Goal: Information Seeking & Learning: Find specific fact

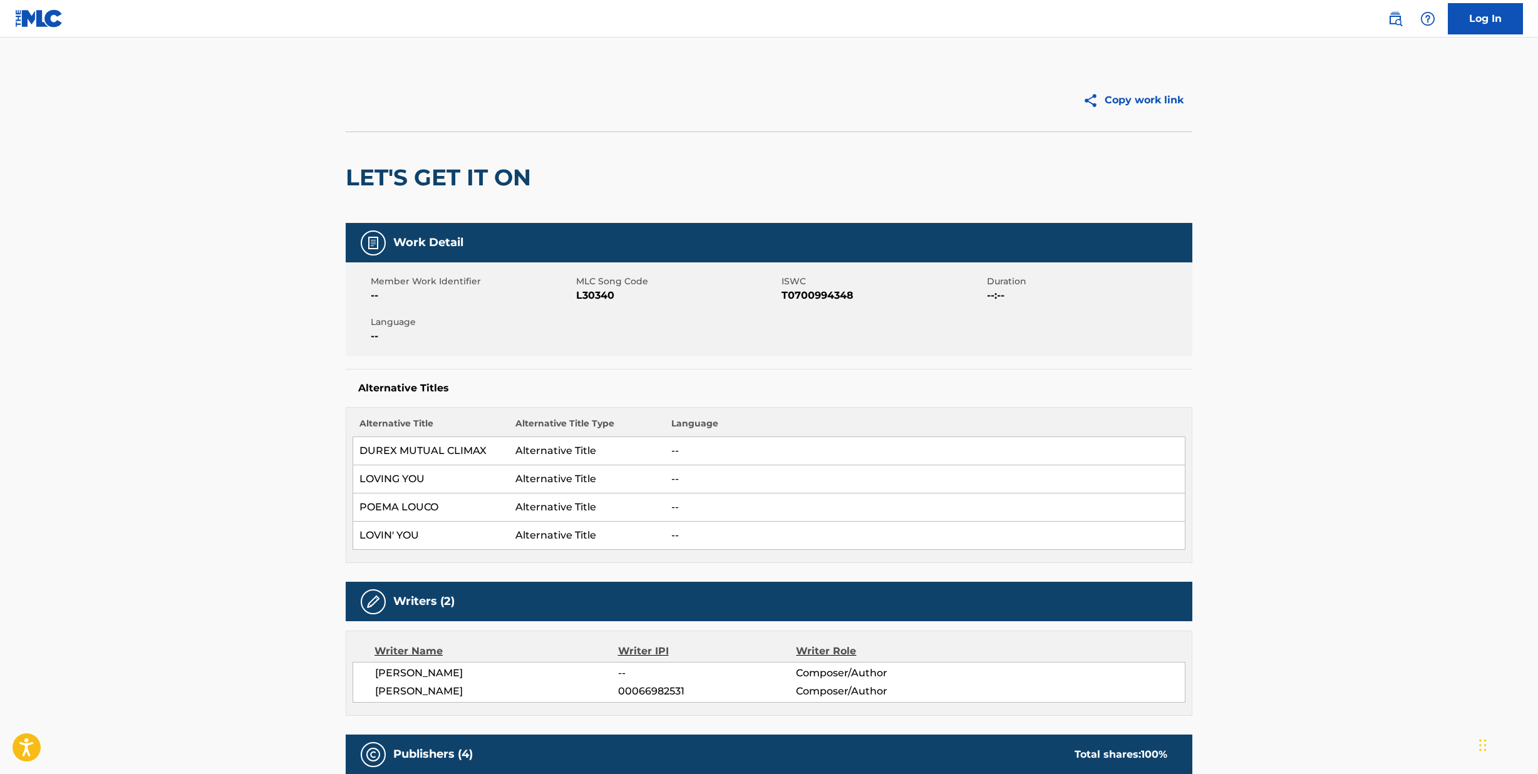
click at [48, 23] on img at bounding box center [39, 18] width 48 height 18
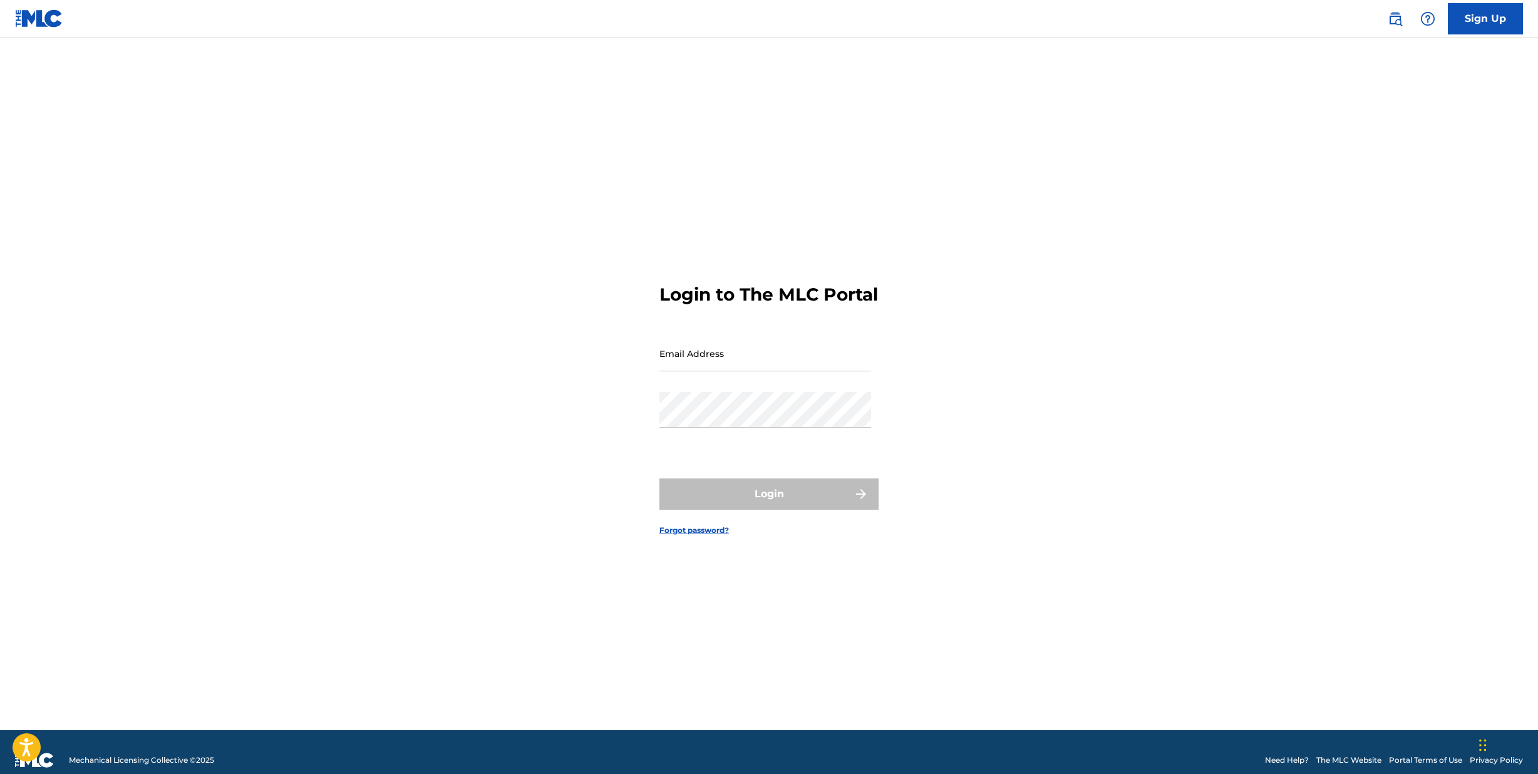
click at [1393, 17] on img at bounding box center [1394, 18] width 15 height 15
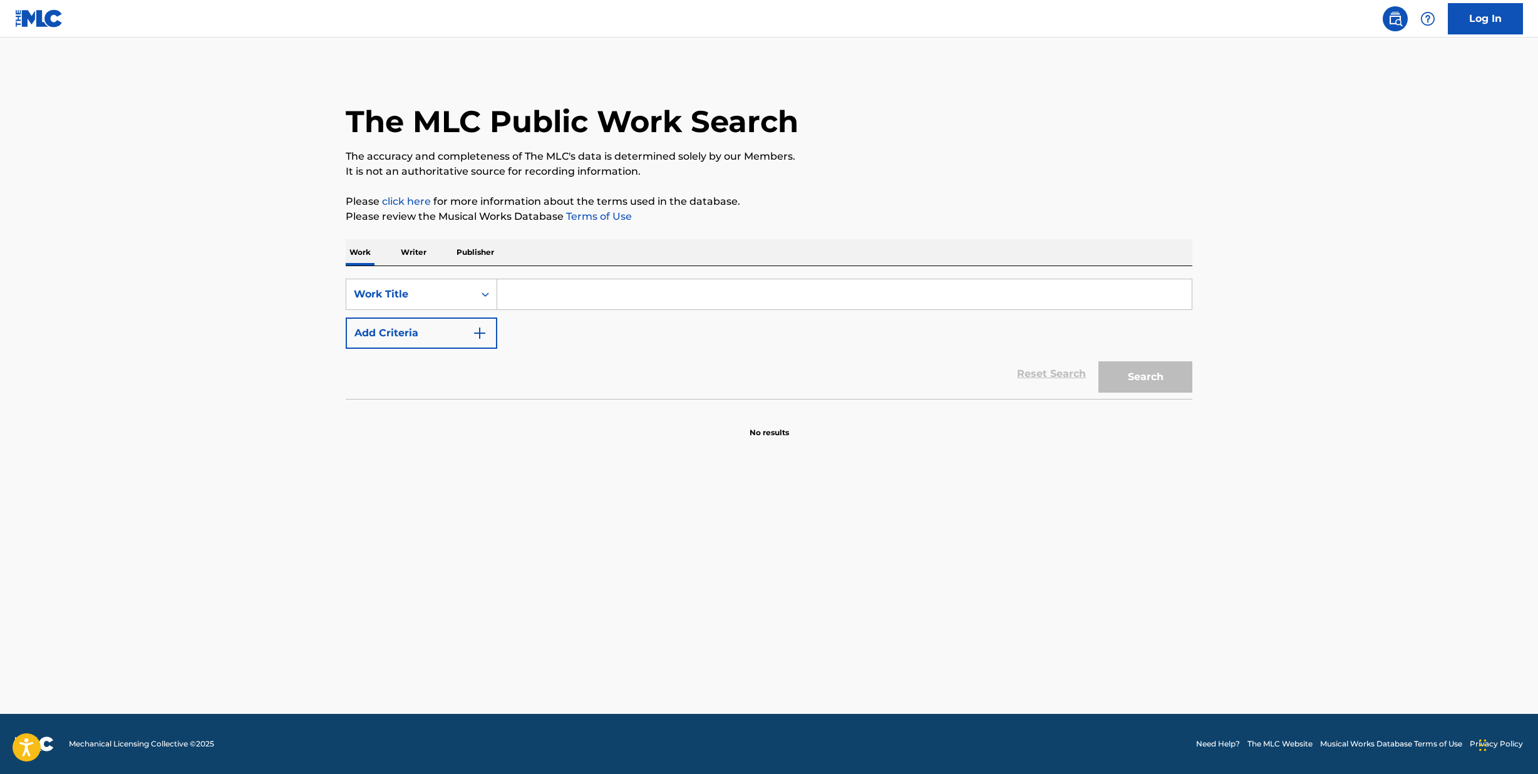
click at [633, 302] on input "Search Form" at bounding box center [844, 294] width 694 height 30
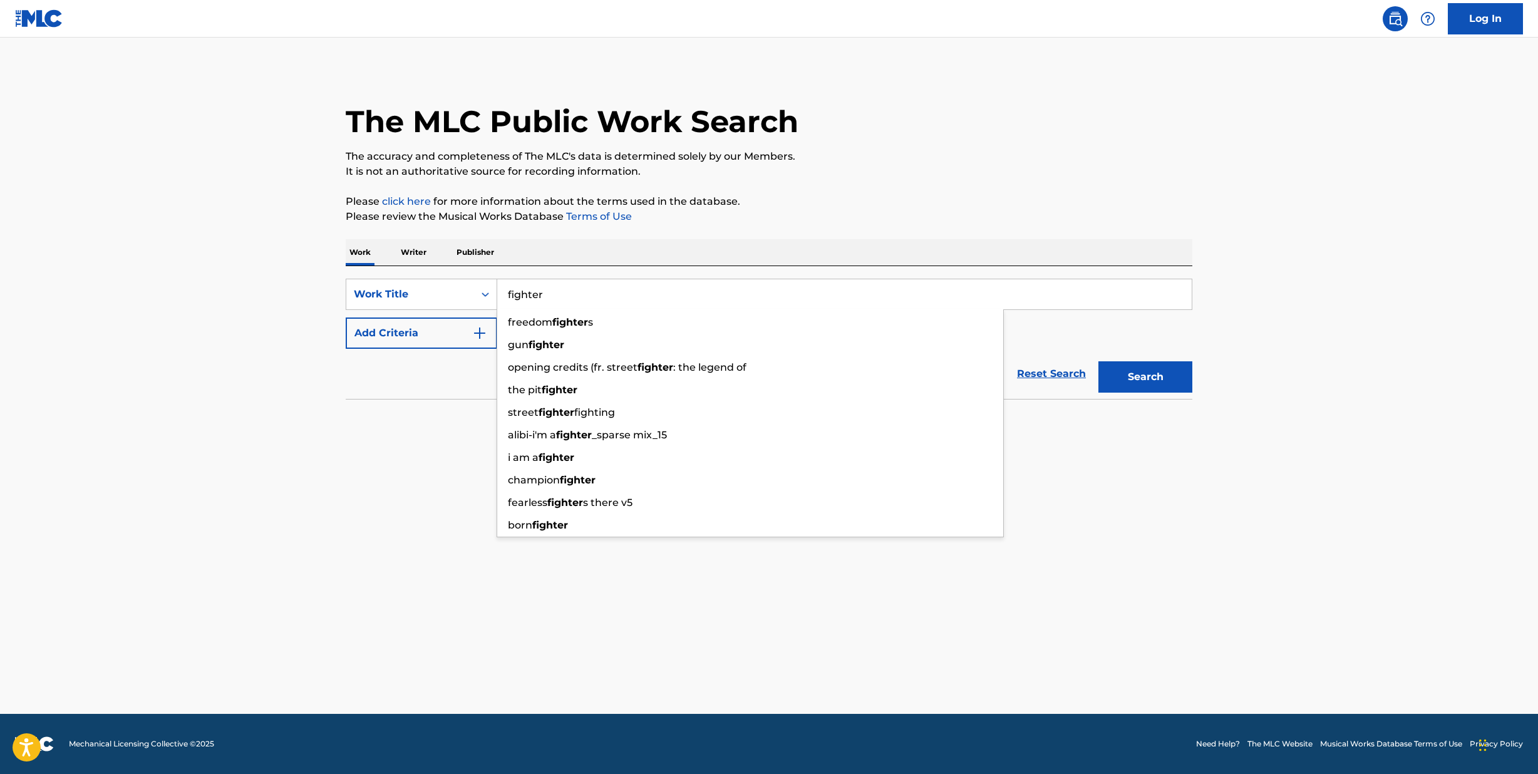
type input "fighter"
click at [760, 230] on div "The MLC Public Work Search The accuracy and completeness of The MLC's data is d…" at bounding box center [769, 253] width 876 height 369
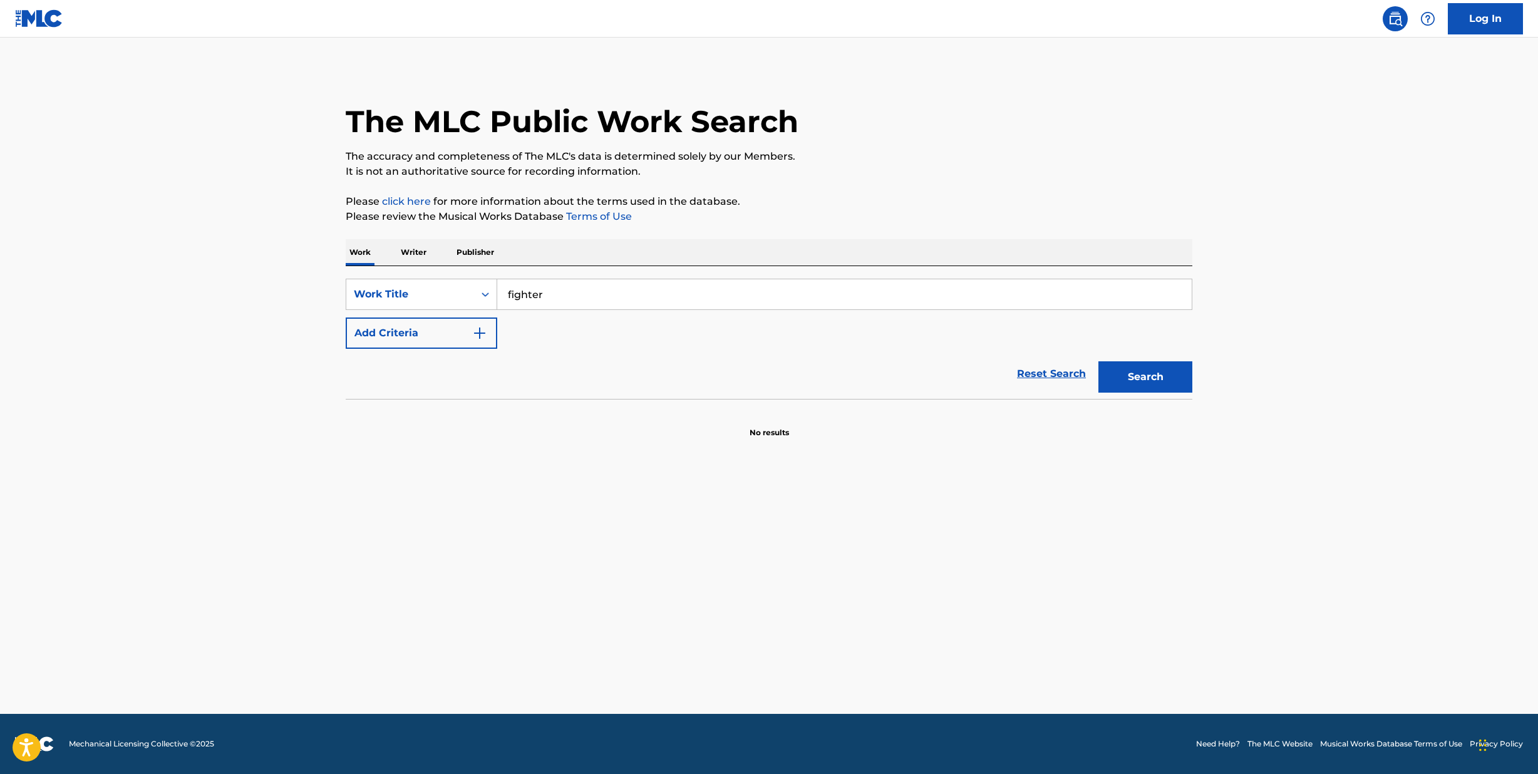
click at [1157, 381] on button "Search" at bounding box center [1145, 376] width 94 height 31
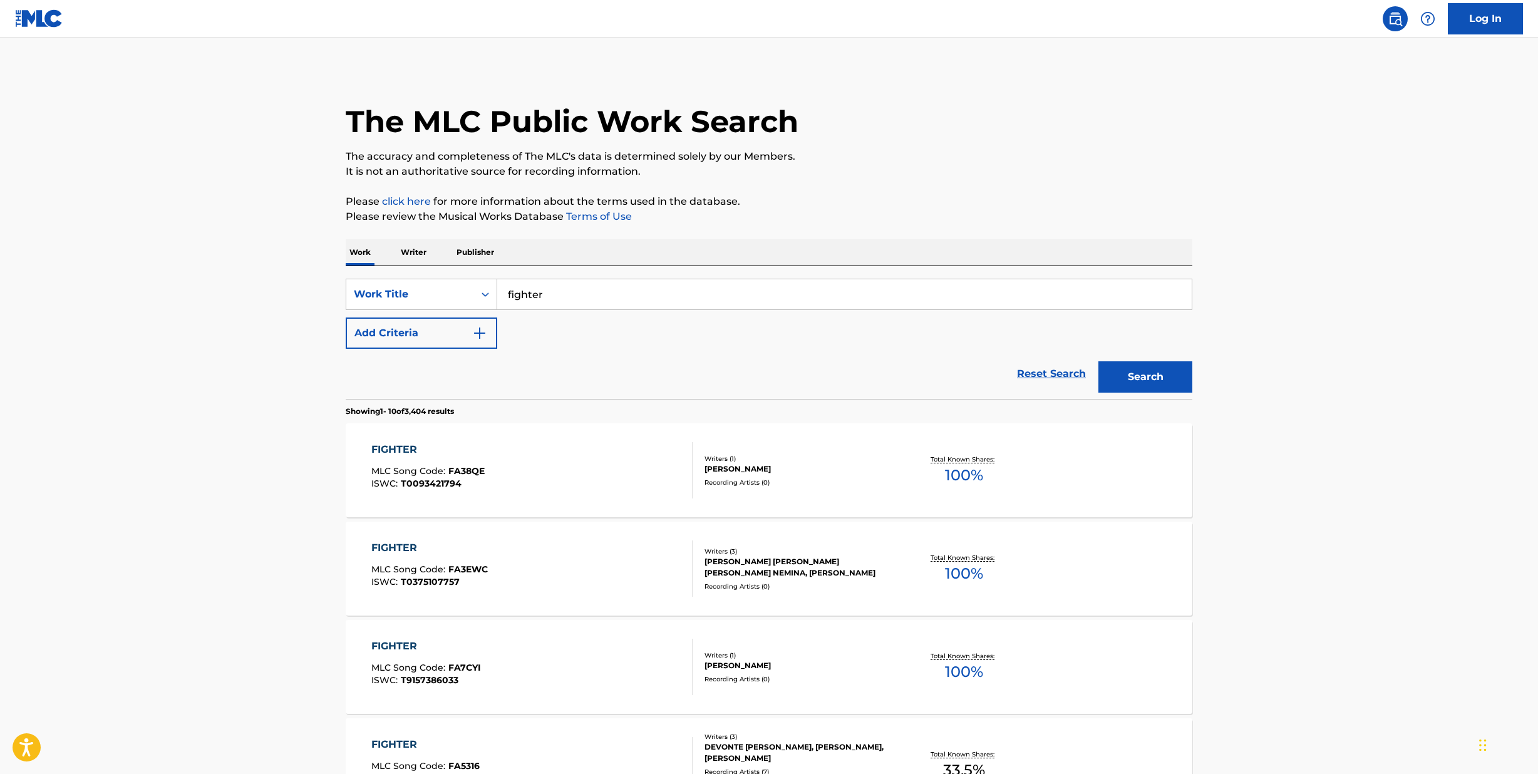
click at [421, 332] on button "Add Criteria" at bounding box center [422, 332] width 152 height 31
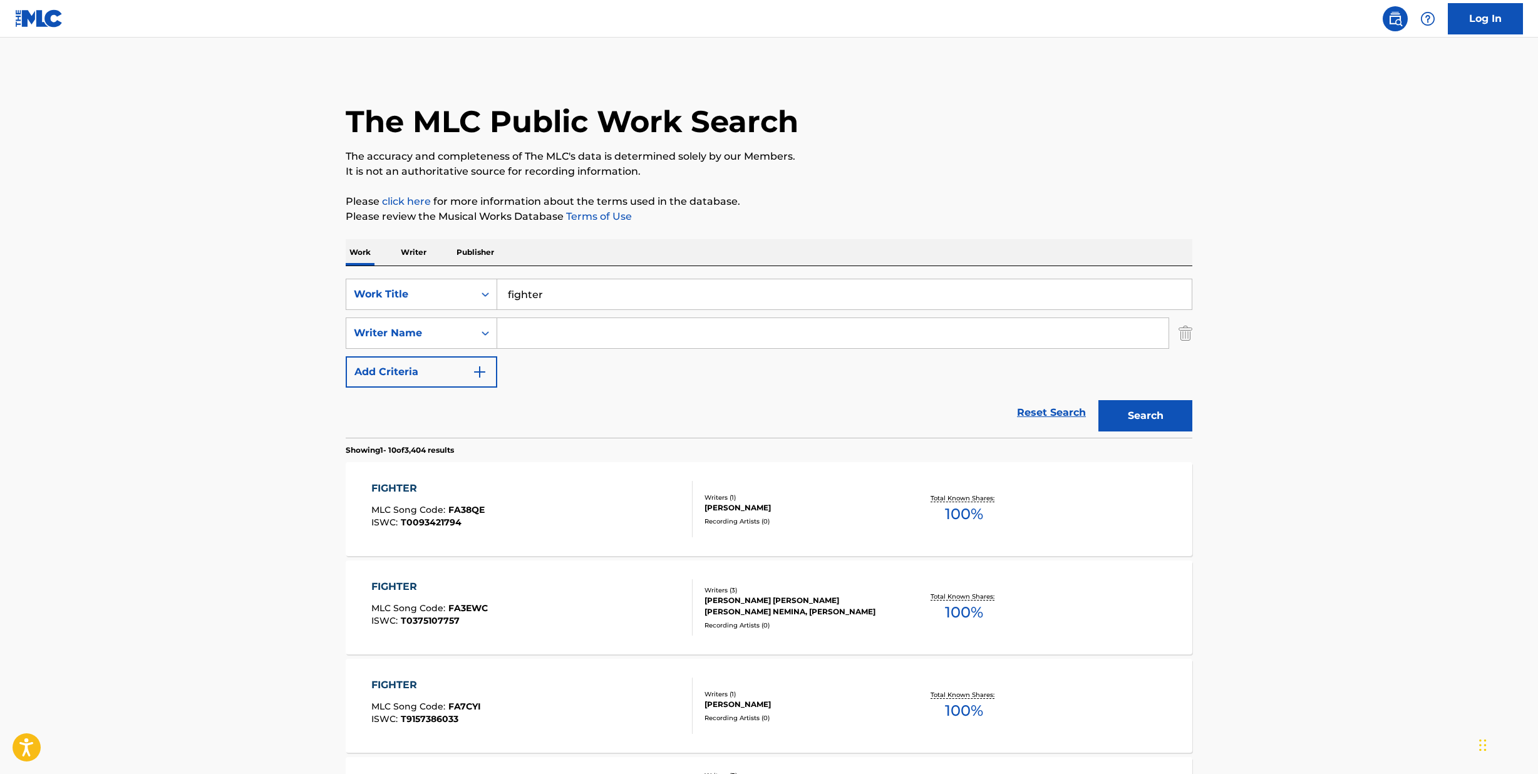
click at [534, 323] on input "Search Form" at bounding box center [832, 333] width 671 height 30
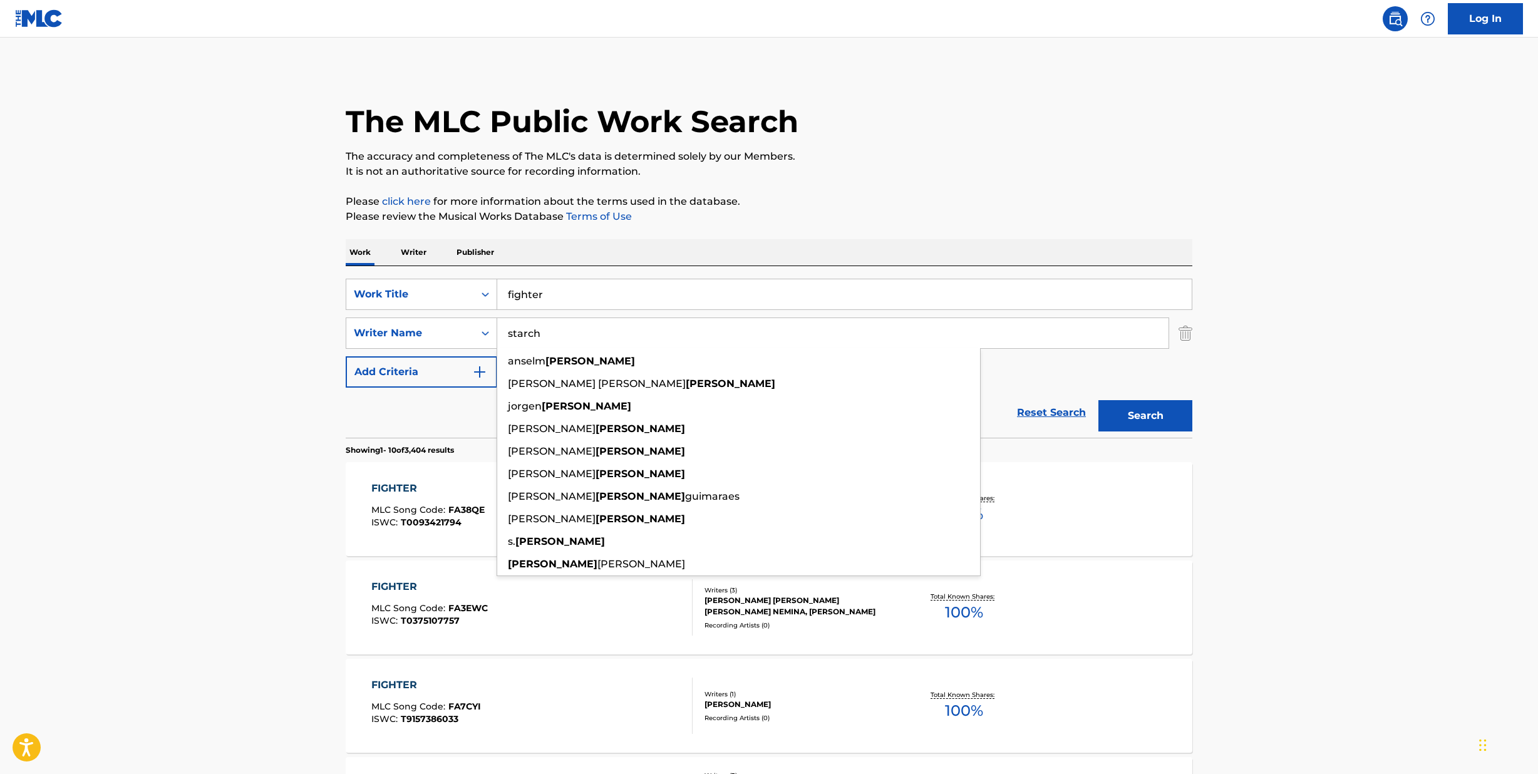
drag, startPoint x: 534, startPoint y: 323, endPoint x: 1218, endPoint y: 347, distance: 684.7
click at [1218, 347] on main "The MLC Public Work Search The accuracy and completeness of The MLC's data is d…" at bounding box center [769, 775] width 1538 height 1474
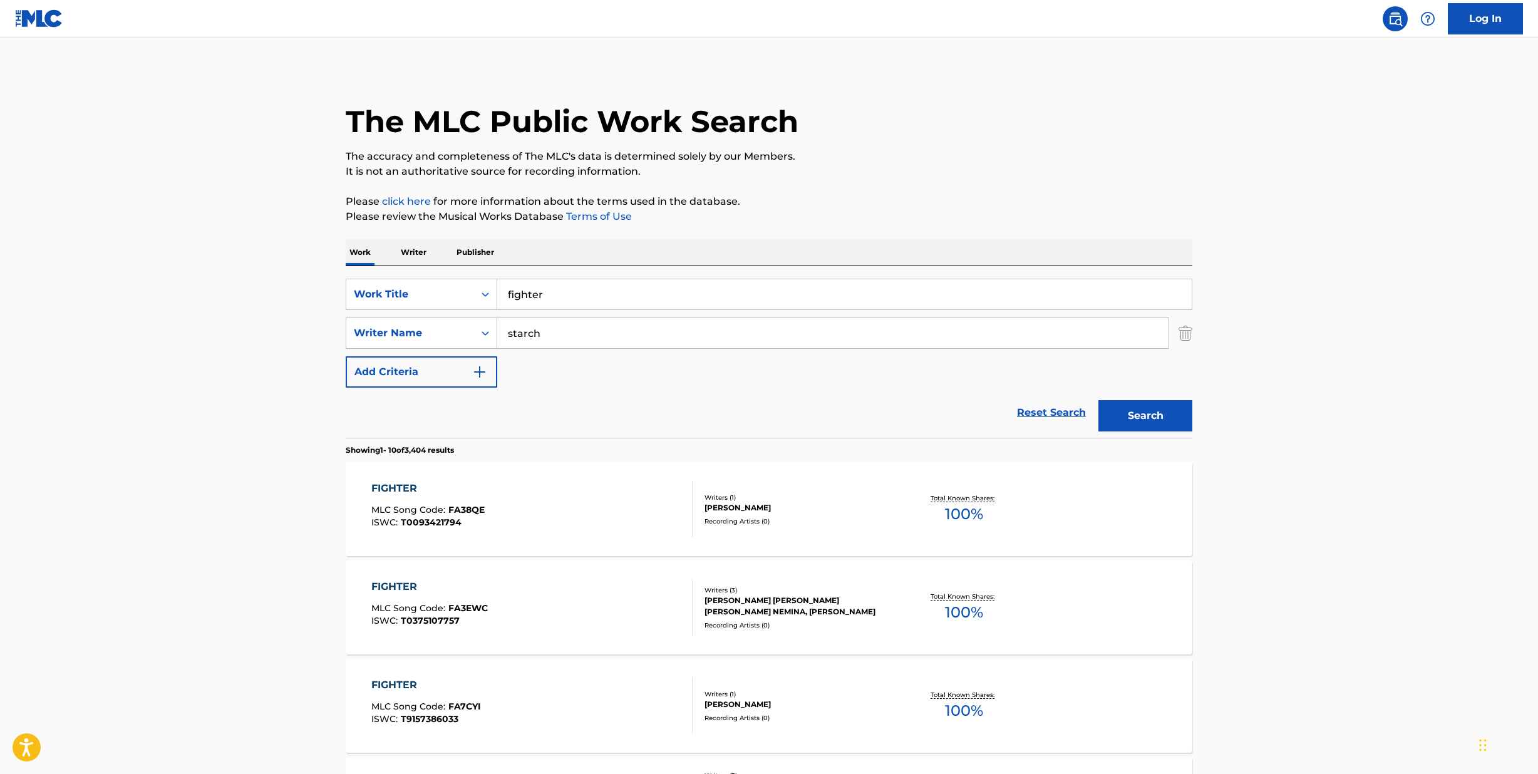
click at [1153, 417] on button "Search" at bounding box center [1145, 415] width 94 height 31
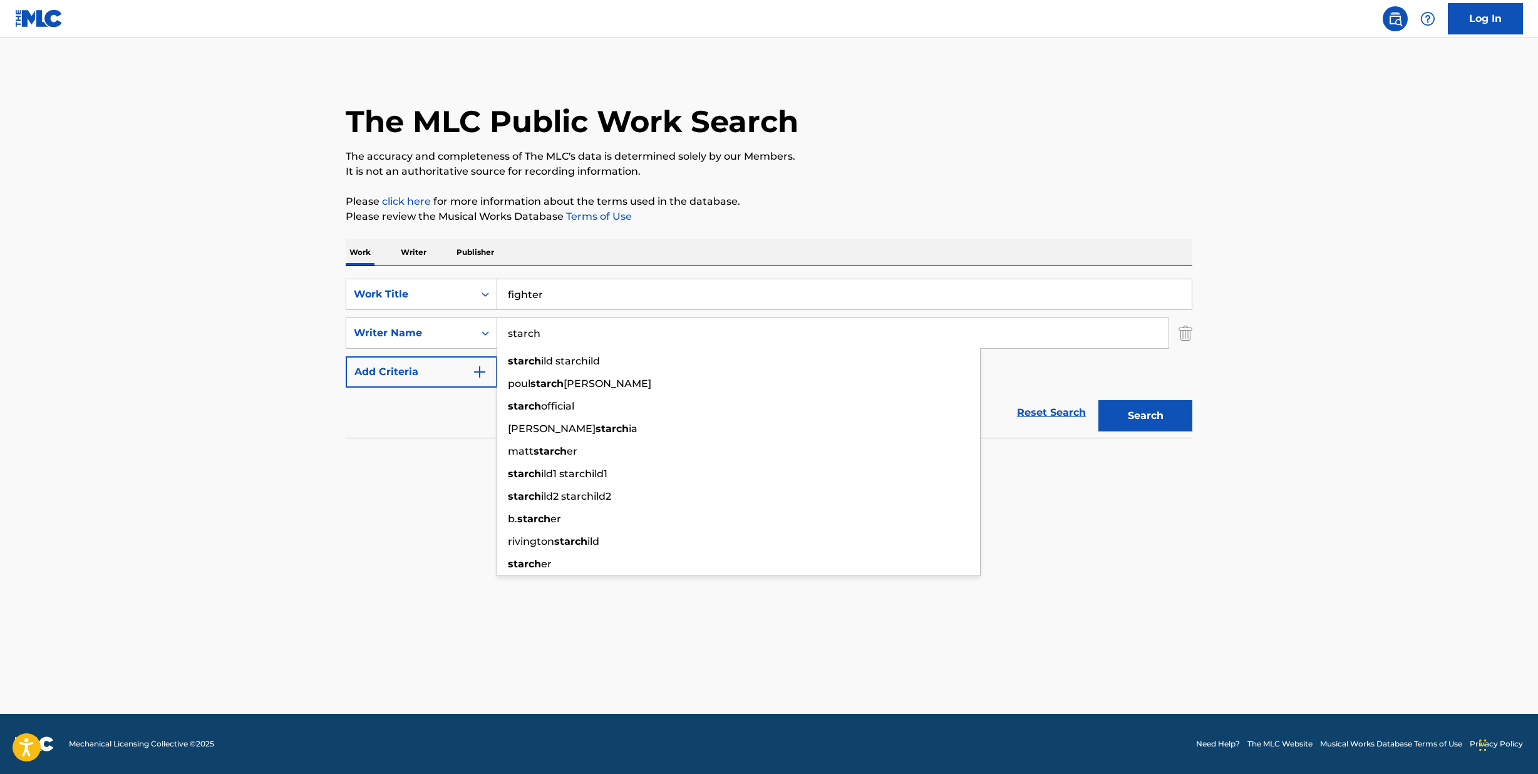
click at [521, 336] on input "starch" at bounding box center [832, 333] width 671 height 30
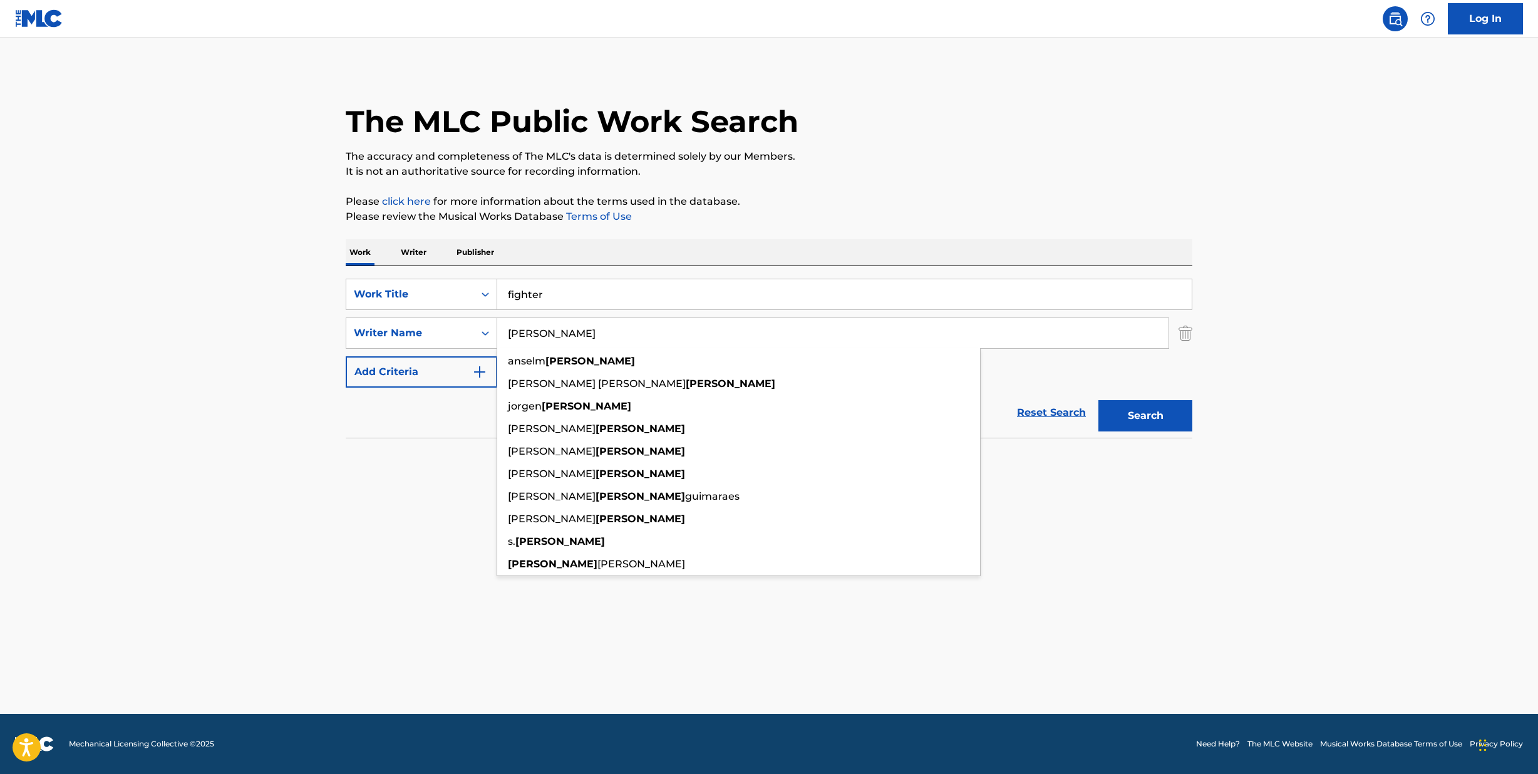
type input "[PERSON_NAME]"
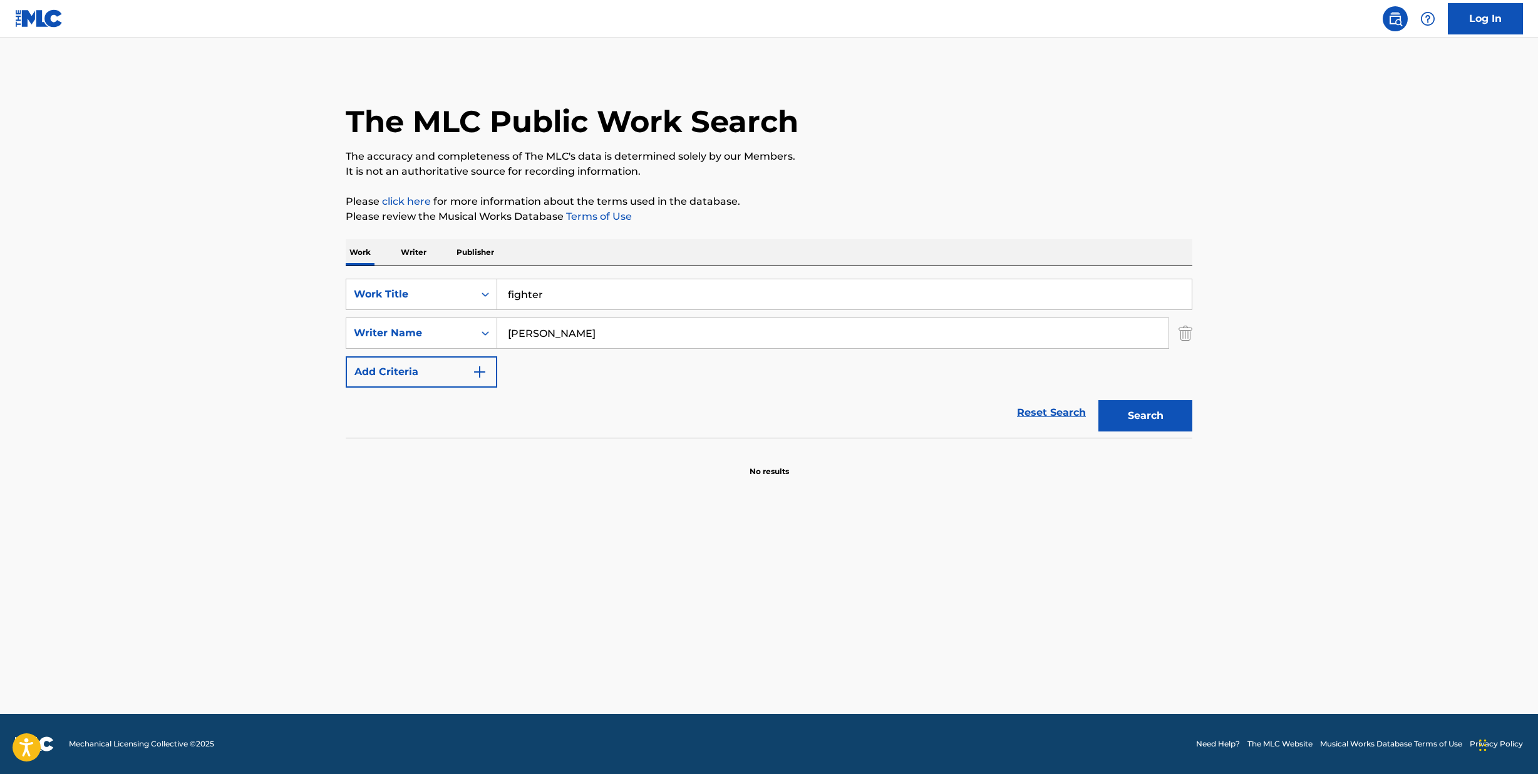
click at [992, 183] on div "The MLC Public Work Search The accuracy and completeness of The MLC's data is d…" at bounding box center [769, 273] width 876 height 408
click at [1175, 429] on button "Search" at bounding box center [1145, 415] width 94 height 31
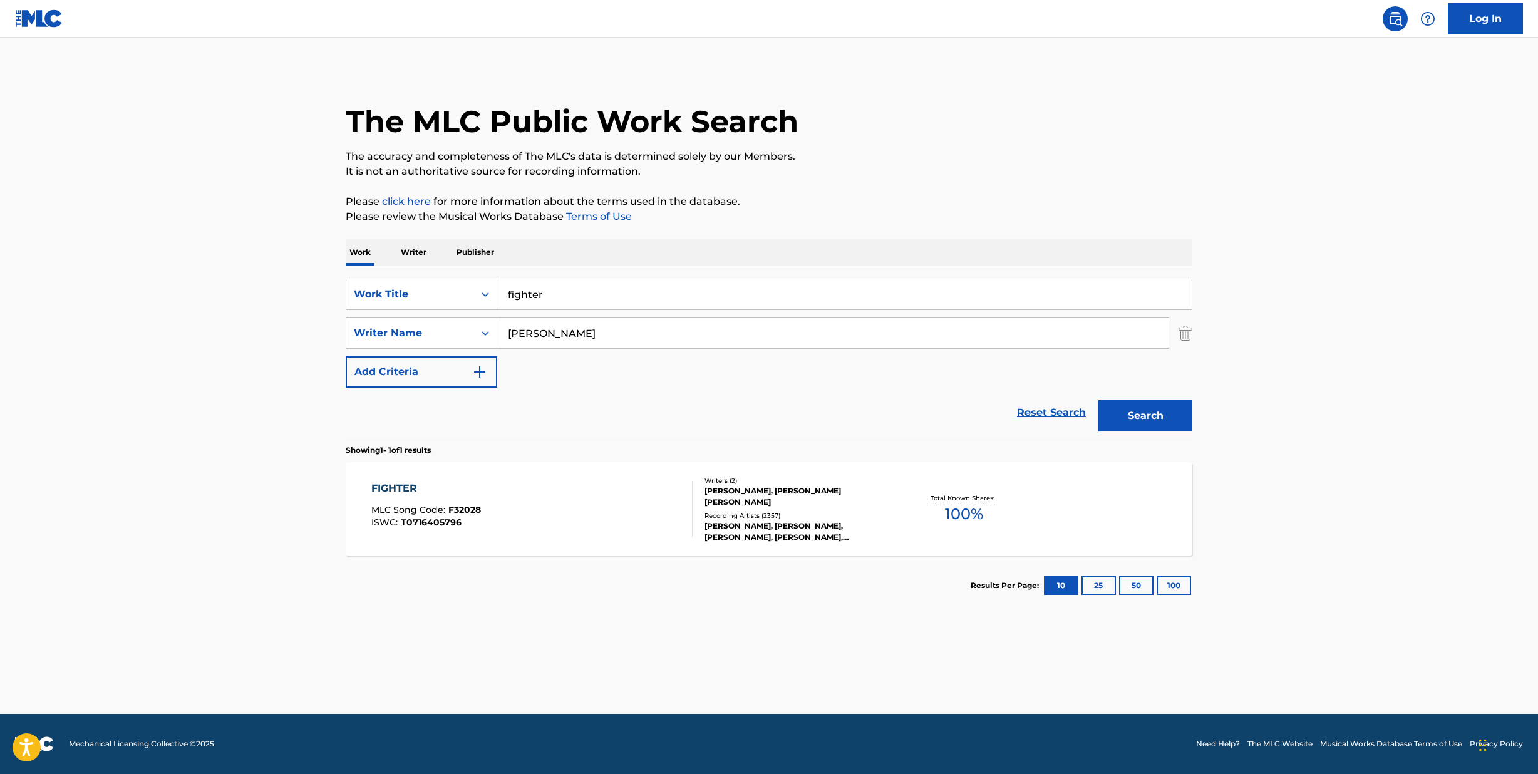
click at [397, 480] on div "FIGHTER MLC Song Code : F32028 ISWC : T0716405796 Writers ( 2 ) [PERSON_NAME], …" at bounding box center [769, 509] width 846 height 94
